Goal: Task Accomplishment & Management: Find specific page/section

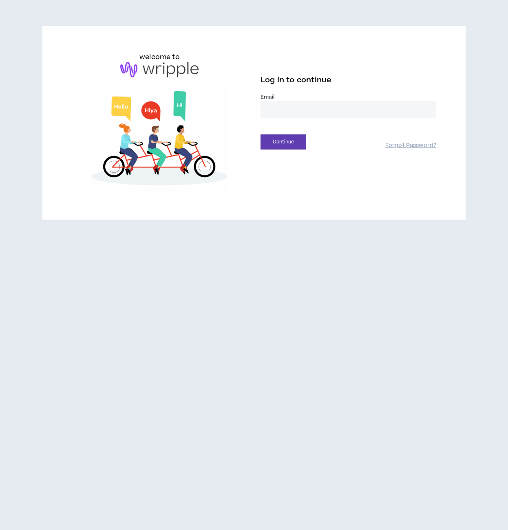
type input "**********"
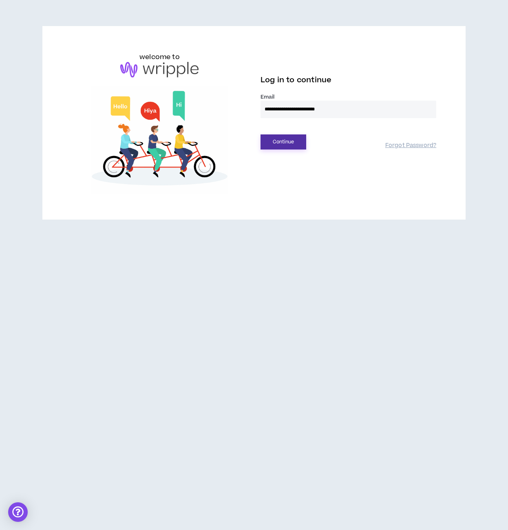
click at [289, 143] on button "Continue" at bounding box center [283, 141] width 46 height 15
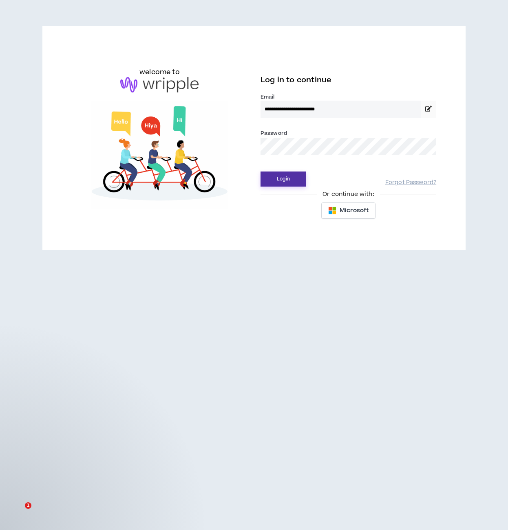
click at [287, 178] on button "Login" at bounding box center [283, 179] width 46 height 15
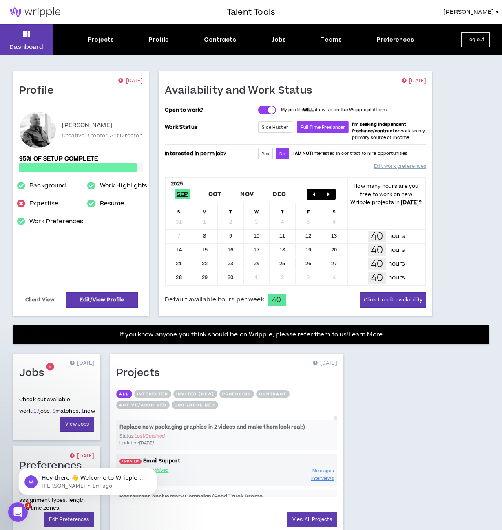
click at [420, 416] on div "Profile [DATE] [PERSON_NAME] Creative Director, Art Director 95% of setup compl…" at bounding box center [251, 401] width 502 height 693
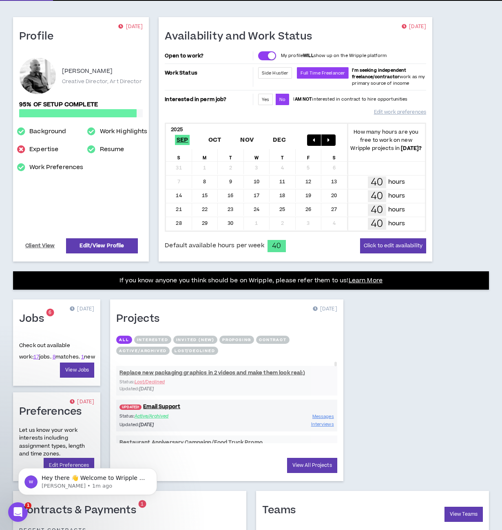
scroll to position [74, 0]
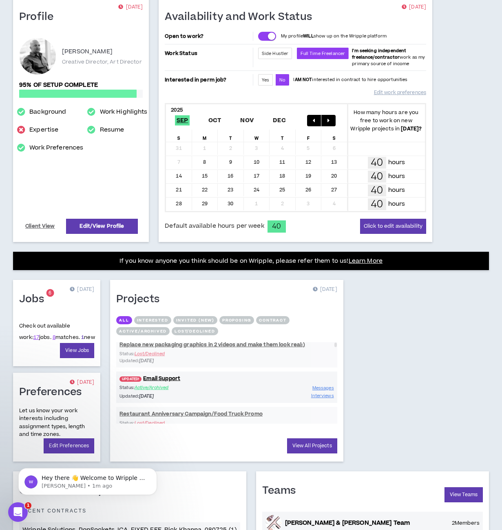
click at [81, 336] on link "1" at bounding box center [82, 337] width 3 height 7
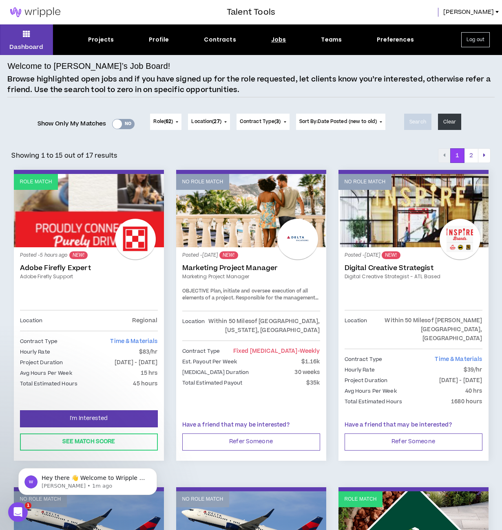
click at [61, 266] on link "Adobe Firefly Expert" at bounding box center [89, 268] width 138 height 8
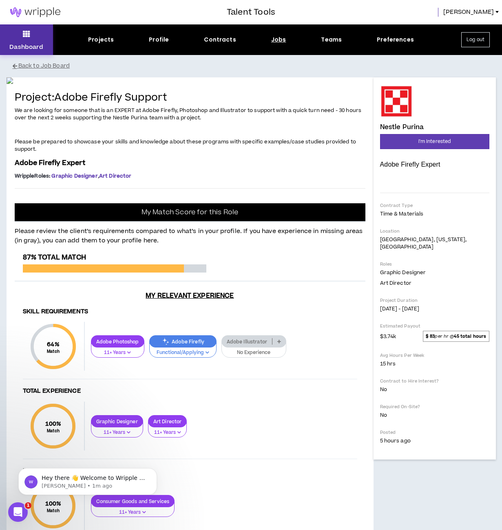
click at [36, 36] on button "Dashboard" at bounding box center [26, 39] width 53 height 31
